Goal: Navigation & Orientation: Find specific page/section

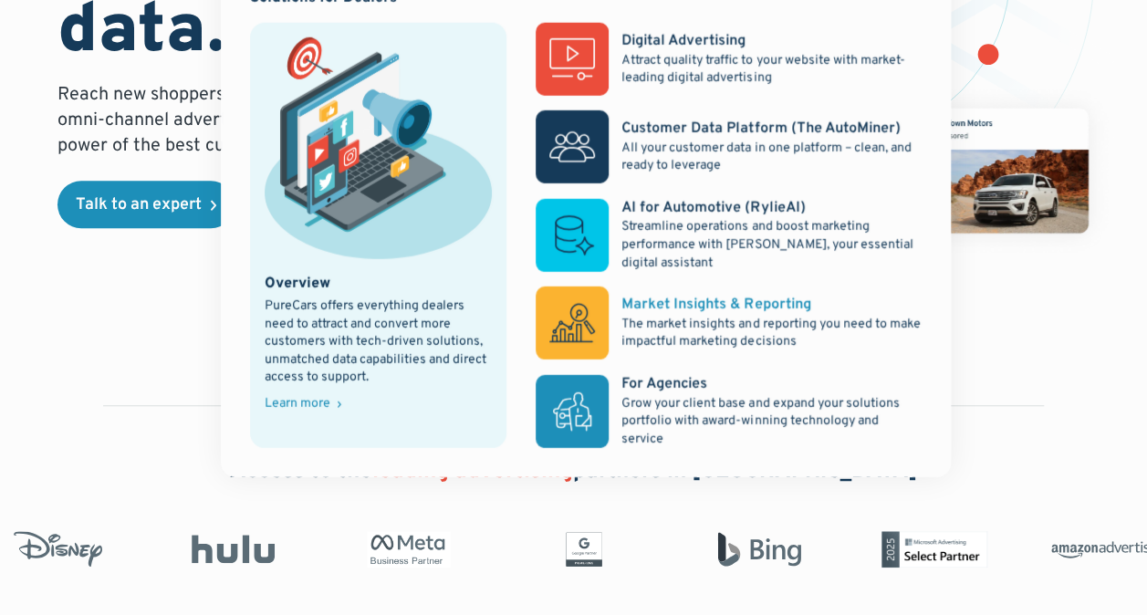
scroll to position [404, 0]
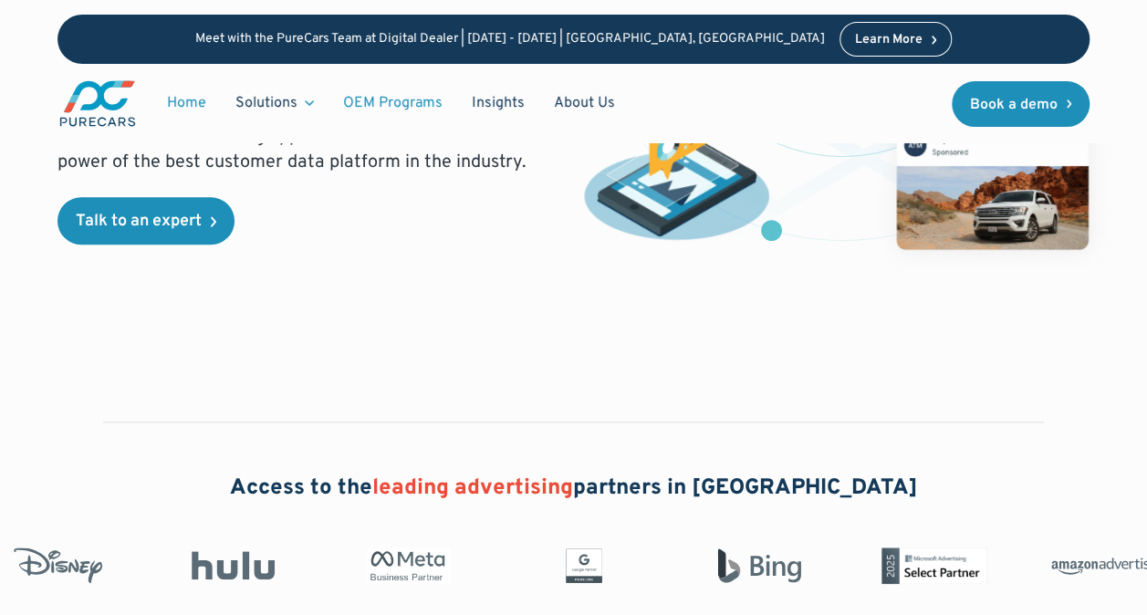
click at [383, 100] on link "OEM Programs" at bounding box center [393, 103] width 129 height 35
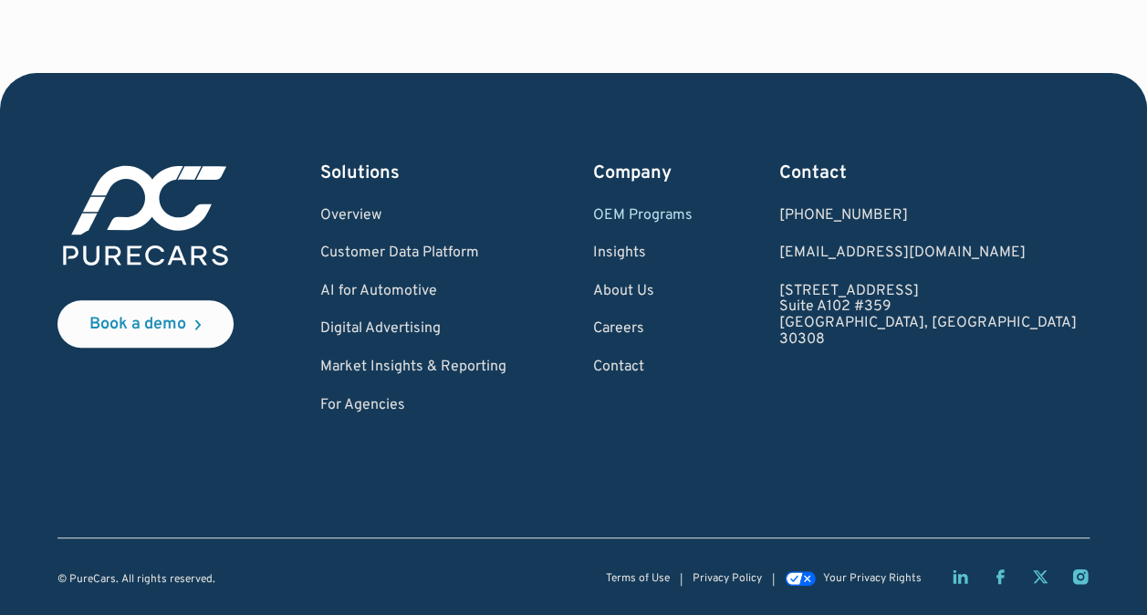
scroll to position [3694, 0]
click at [404, 225] on link "Overview" at bounding box center [413, 216] width 186 height 16
